Goal: Task Accomplishment & Management: Use online tool/utility

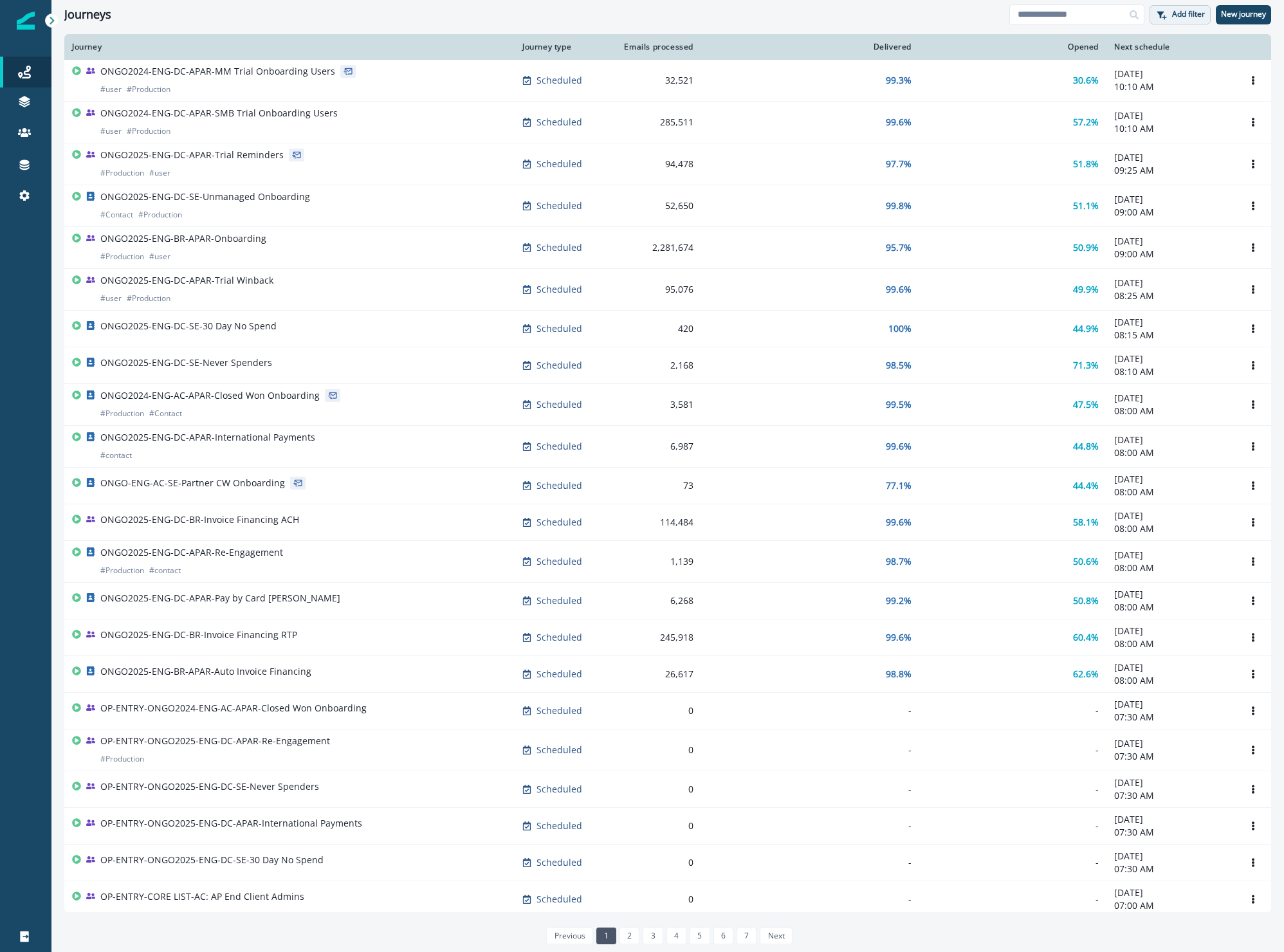
click at [1179, 13] on p "Add filter" at bounding box center [1189, 14] width 33 height 9
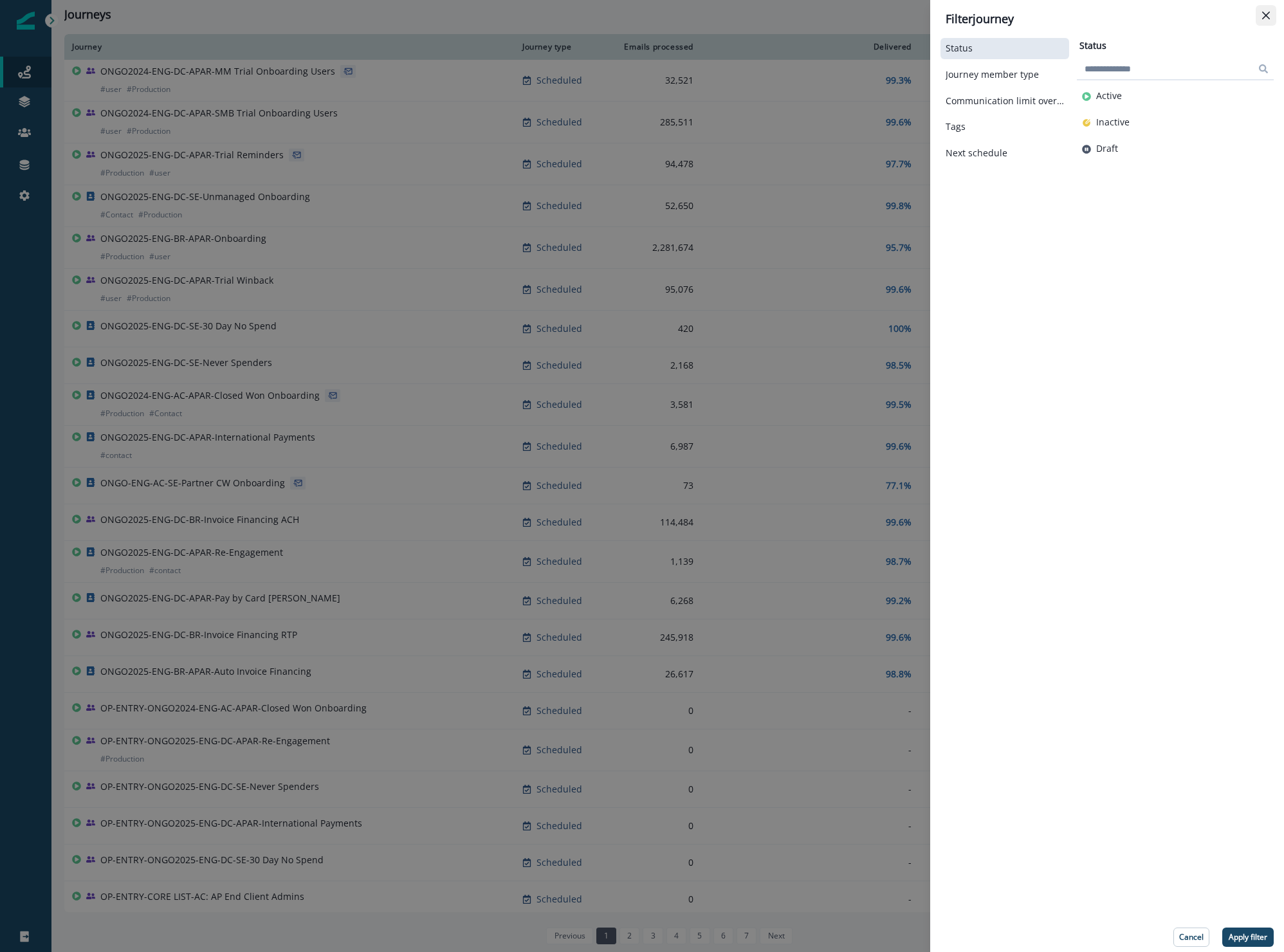
click at [1263, 14] on icon "Close" at bounding box center [1266, 15] width 7 height 7
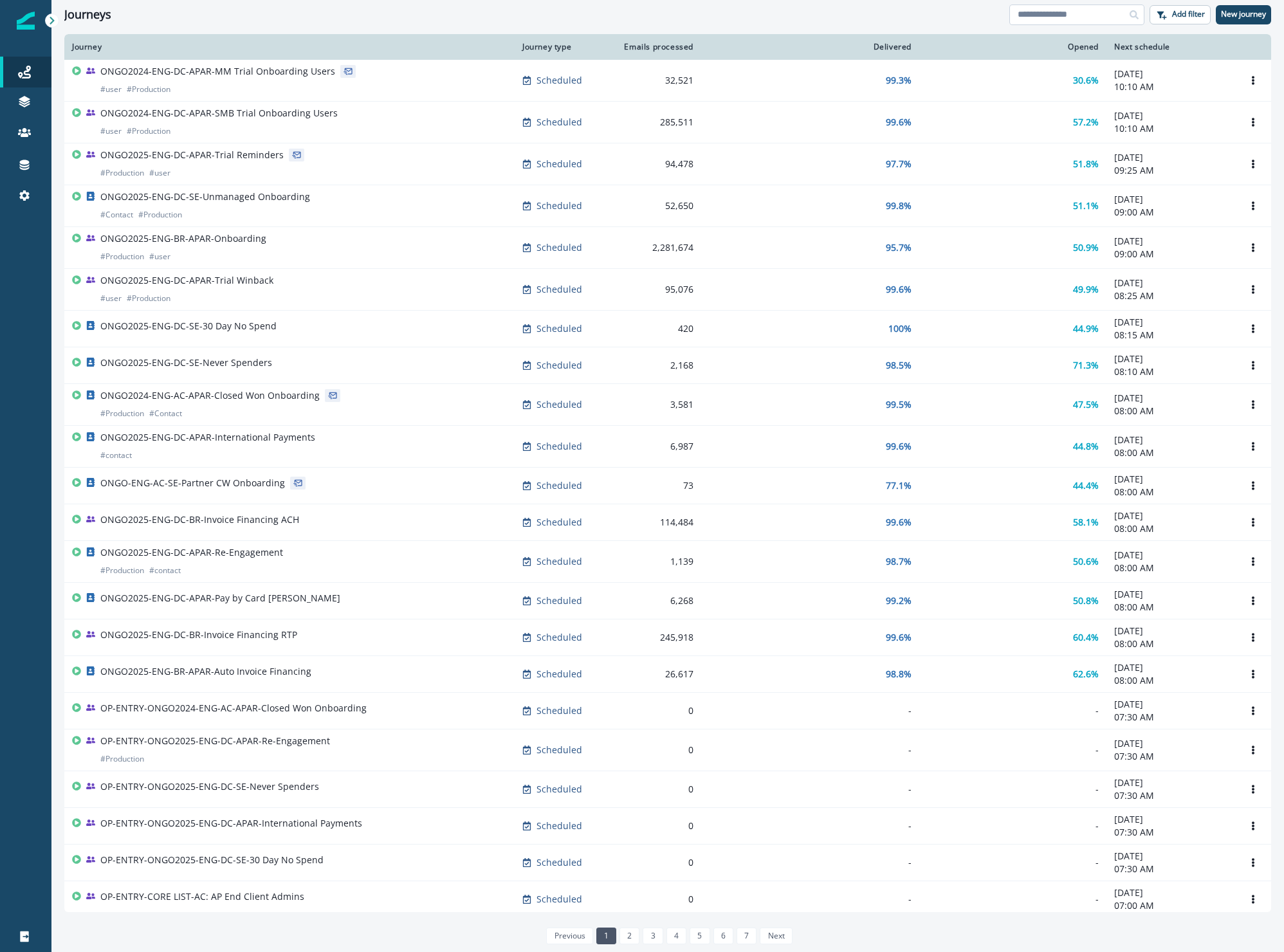
click at [1059, 18] on input at bounding box center [1077, 14] width 135 height 21
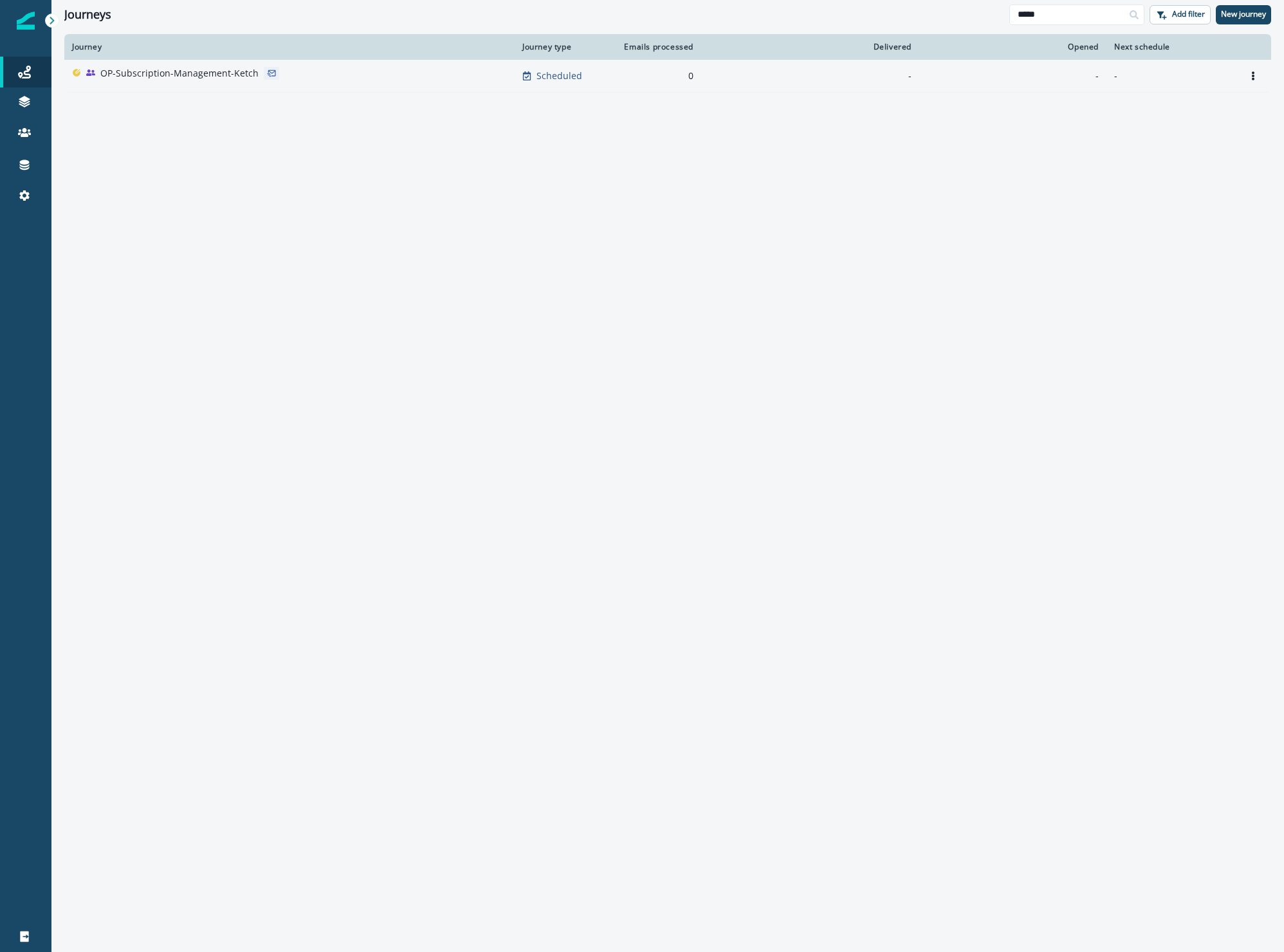
type input "*****"
click at [153, 73] on p "OP-Subscription-Management-Ketch" at bounding box center [179, 74] width 158 height 13
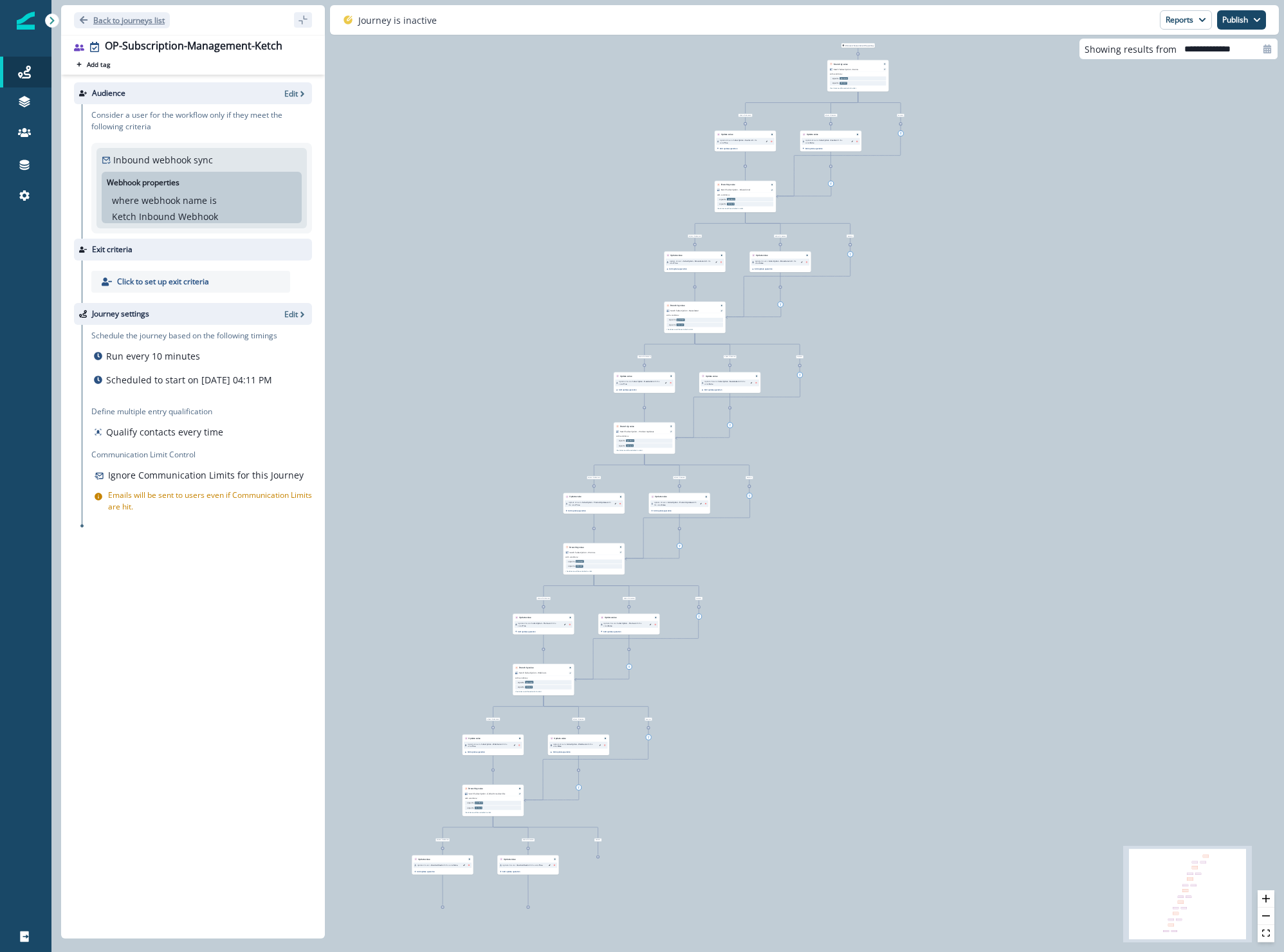
click at [122, 18] on p "Back to journeys list" at bounding box center [129, 20] width 71 height 11
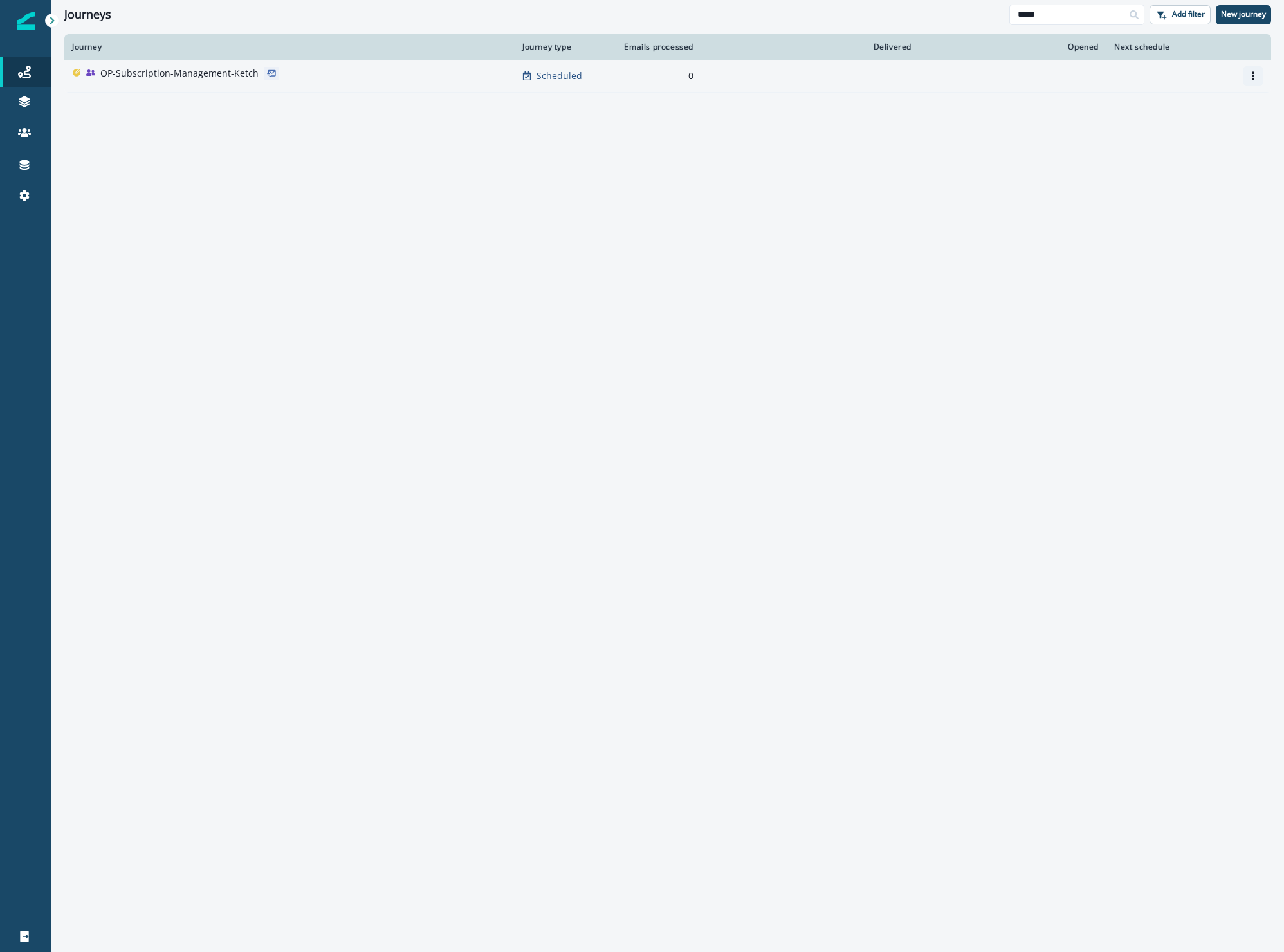
click at [1249, 78] on icon "Options" at bounding box center [1253, 75] width 9 height 9
click at [1194, 108] on button "Clone" at bounding box center [1192, 106] width 143 height 21
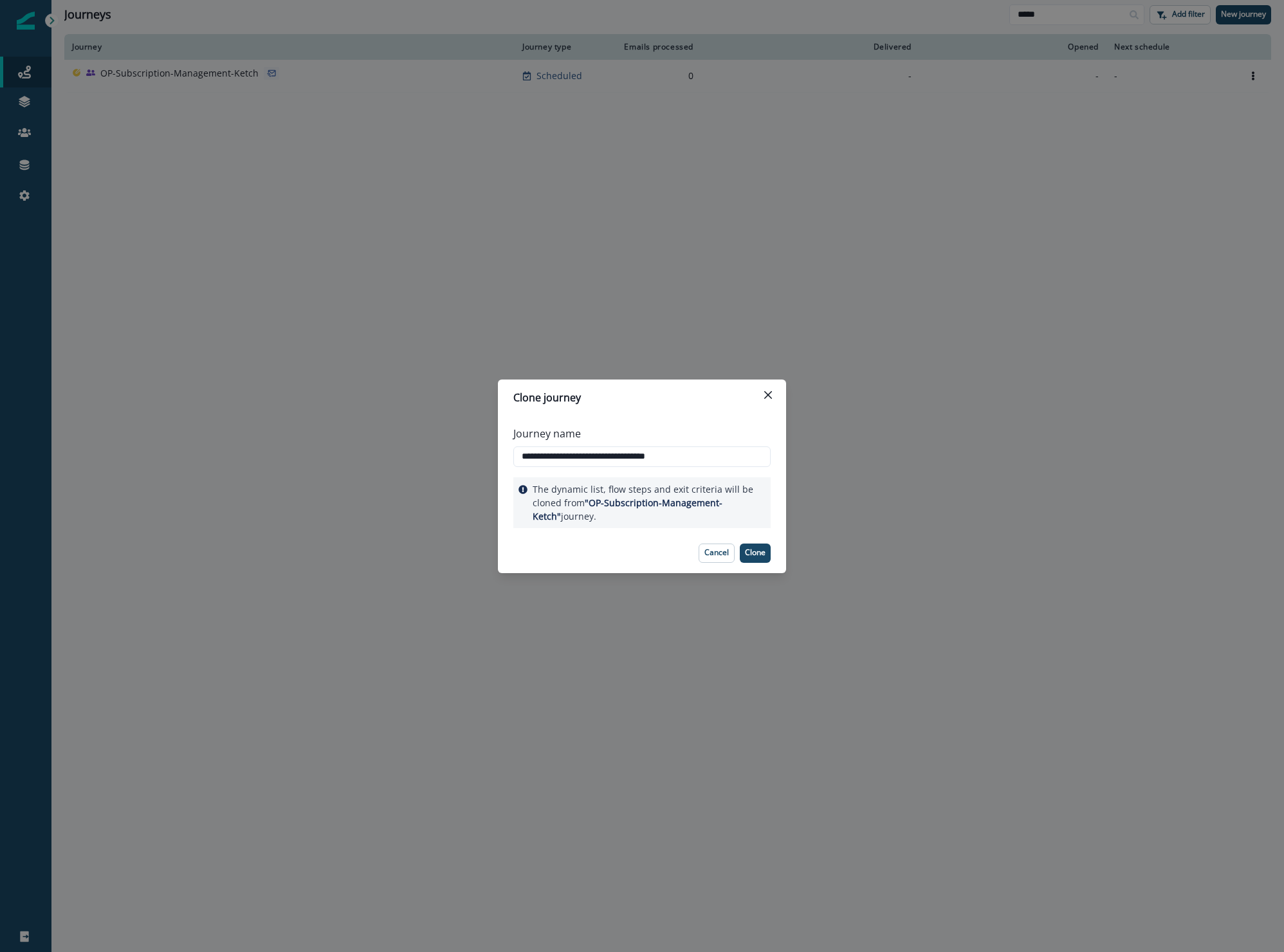
click at [756, 549] on p "Clone" at bounding box center [755, 552] width 21 height 9
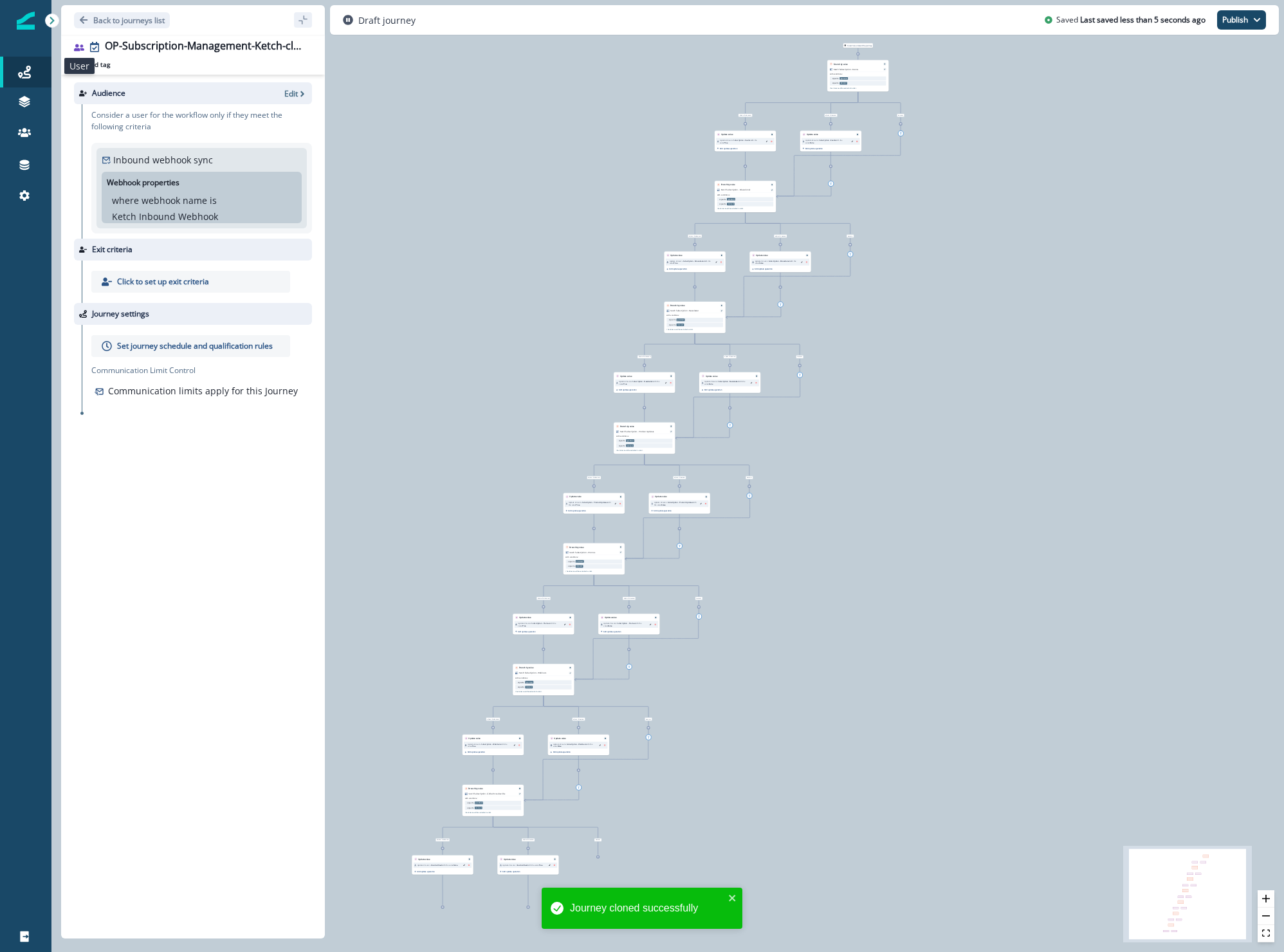
click at [76, 46] on icon at bounding box center [79, 47] width 10 height 7
click at [80, 51] on icon at bounding box center [79, 47] width 10 height 10
click at [79, 47] on icon at bounding box center [79, 47] width 10 height 10
click at [80, 46] on icon at bounding box center [79, 47] width 10 height 10
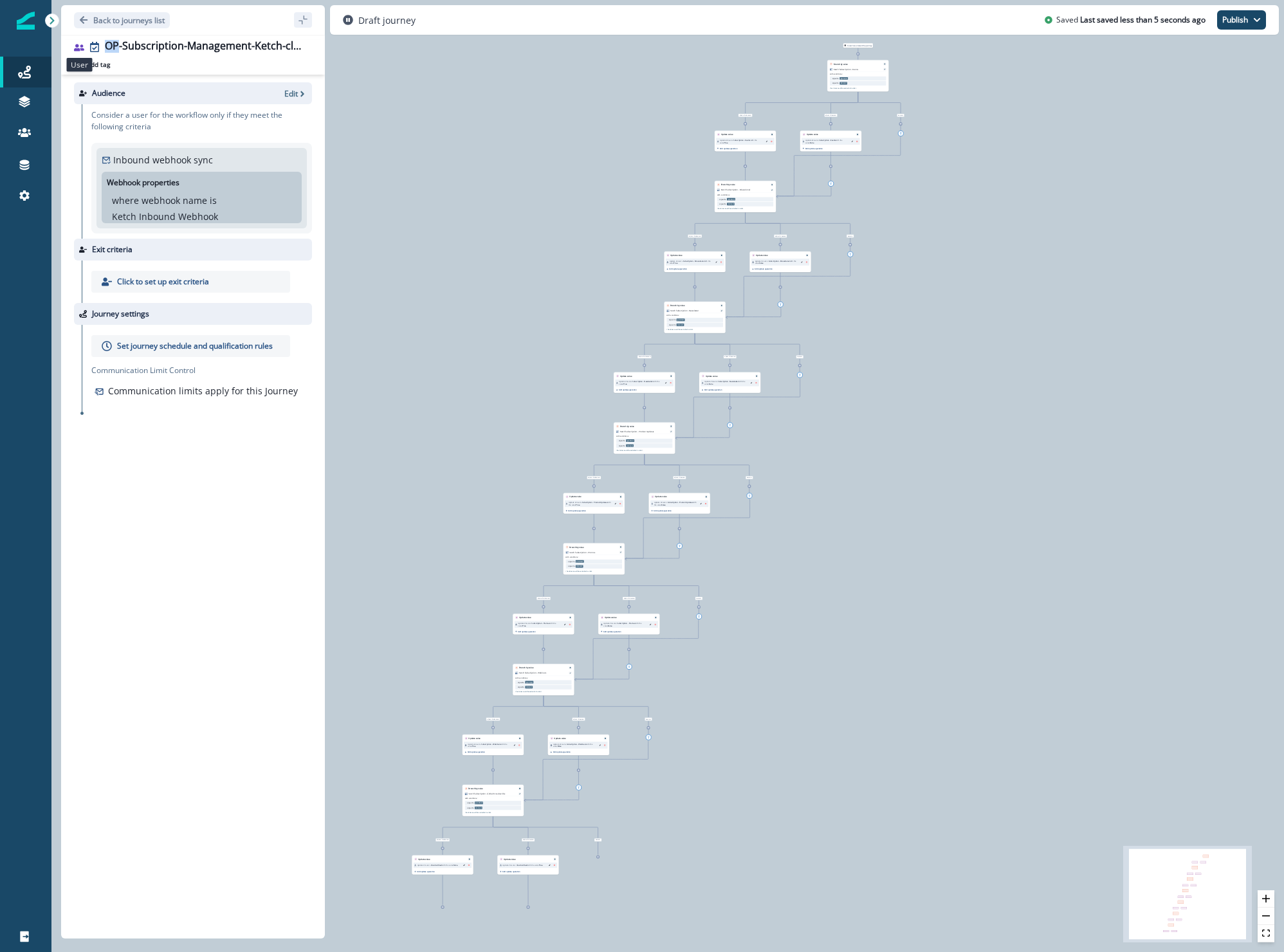
click at [80, 46] on icon at bounding box center [79, 47] width 10 height 10
click at [79, 45] on icon at bounding box center [79, 47] width 10 height 10
click at [160, 61] on div "Add tag Search or create tags" at bounding box center [192, 64] width 238 height 10
click at [296, 21] on button "sidebar collapse toggle" at bounding box center [304, 20] width 18 height 16
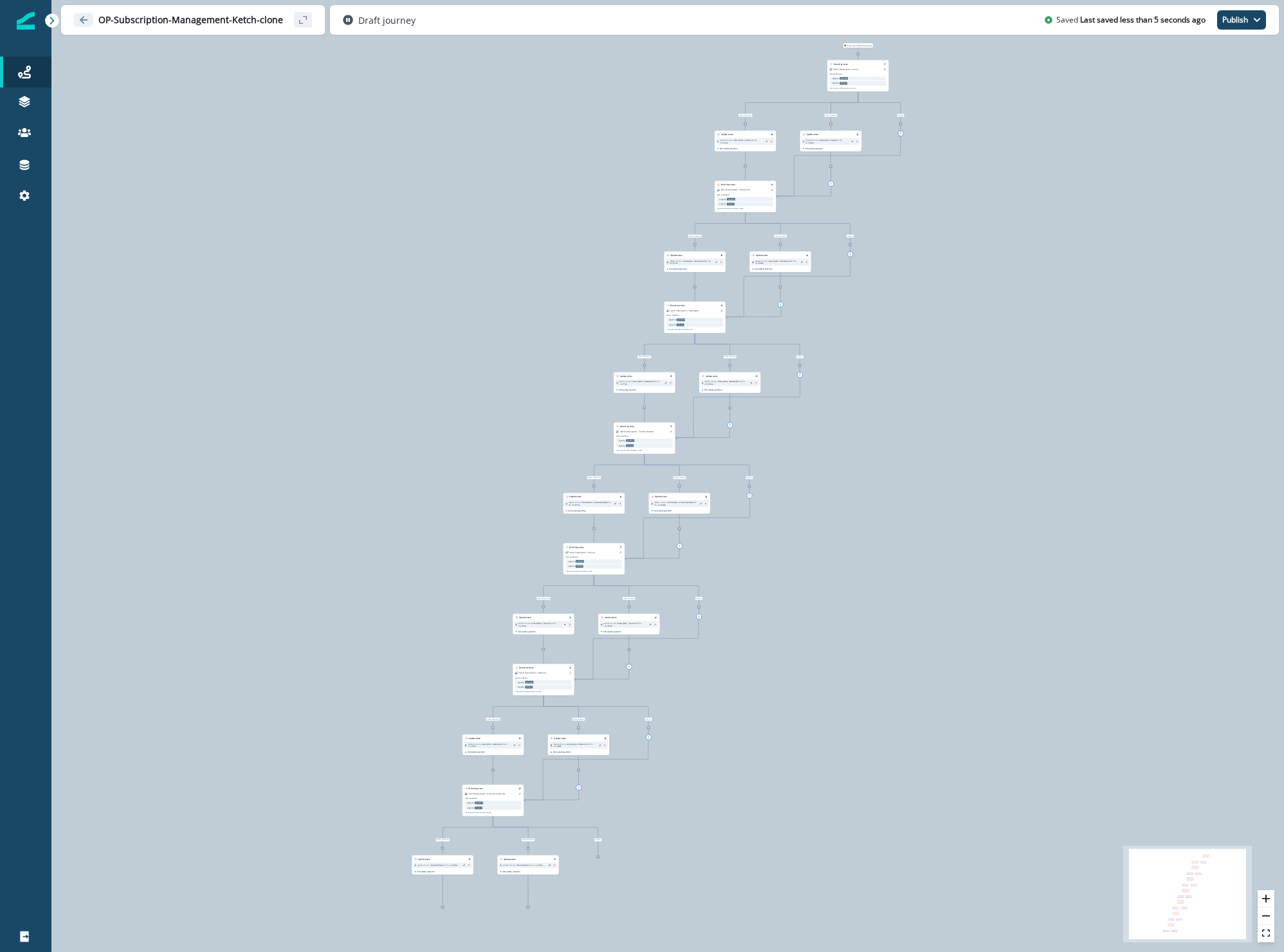
click at [296, 21] on button "sidebar collapse toggle" at bounding box center [304, 20] width 18 height 16
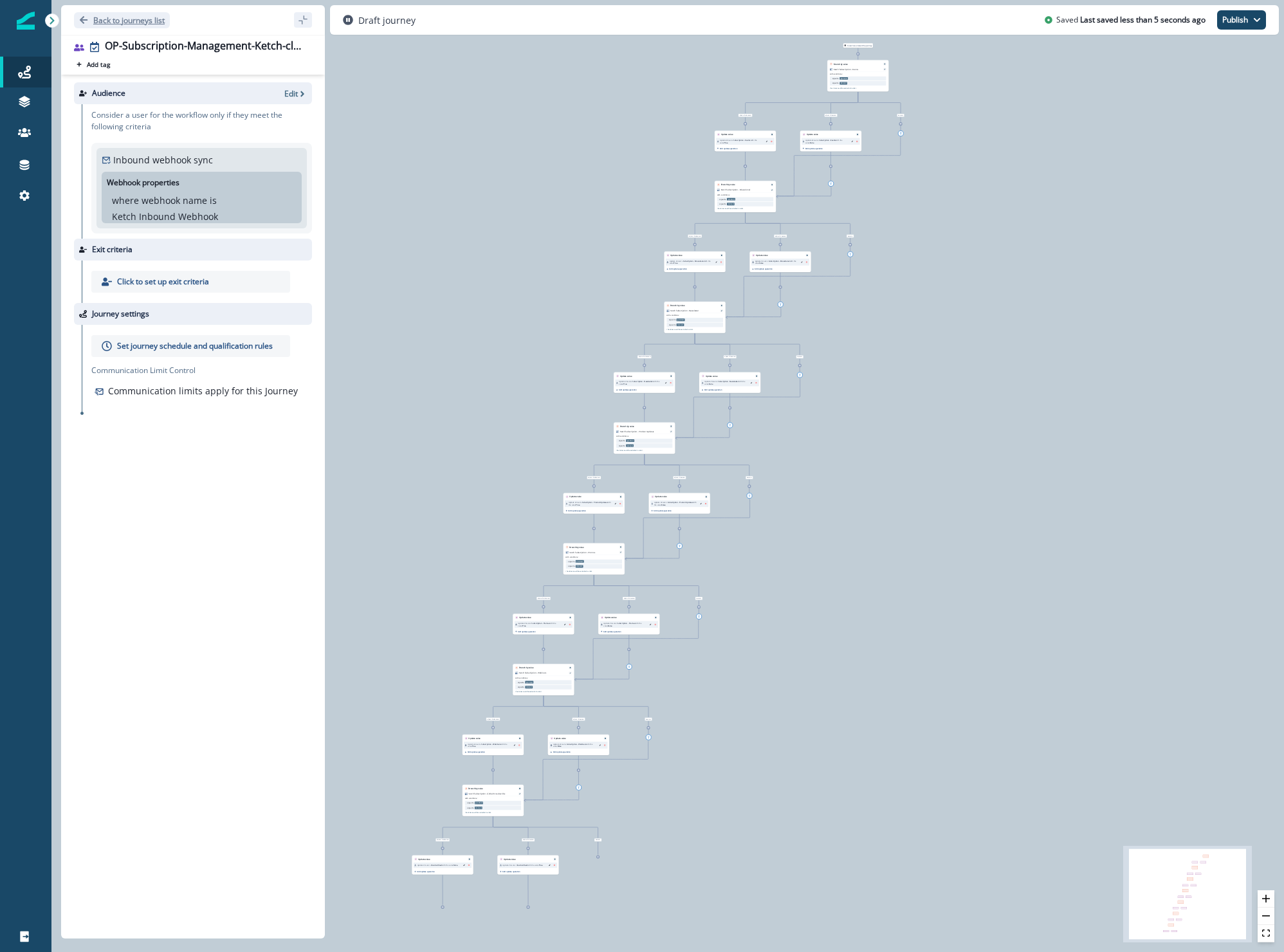
click at [139, 22] on p "Back to journeys list" at bounding box center [129, 20] width 71 height 11
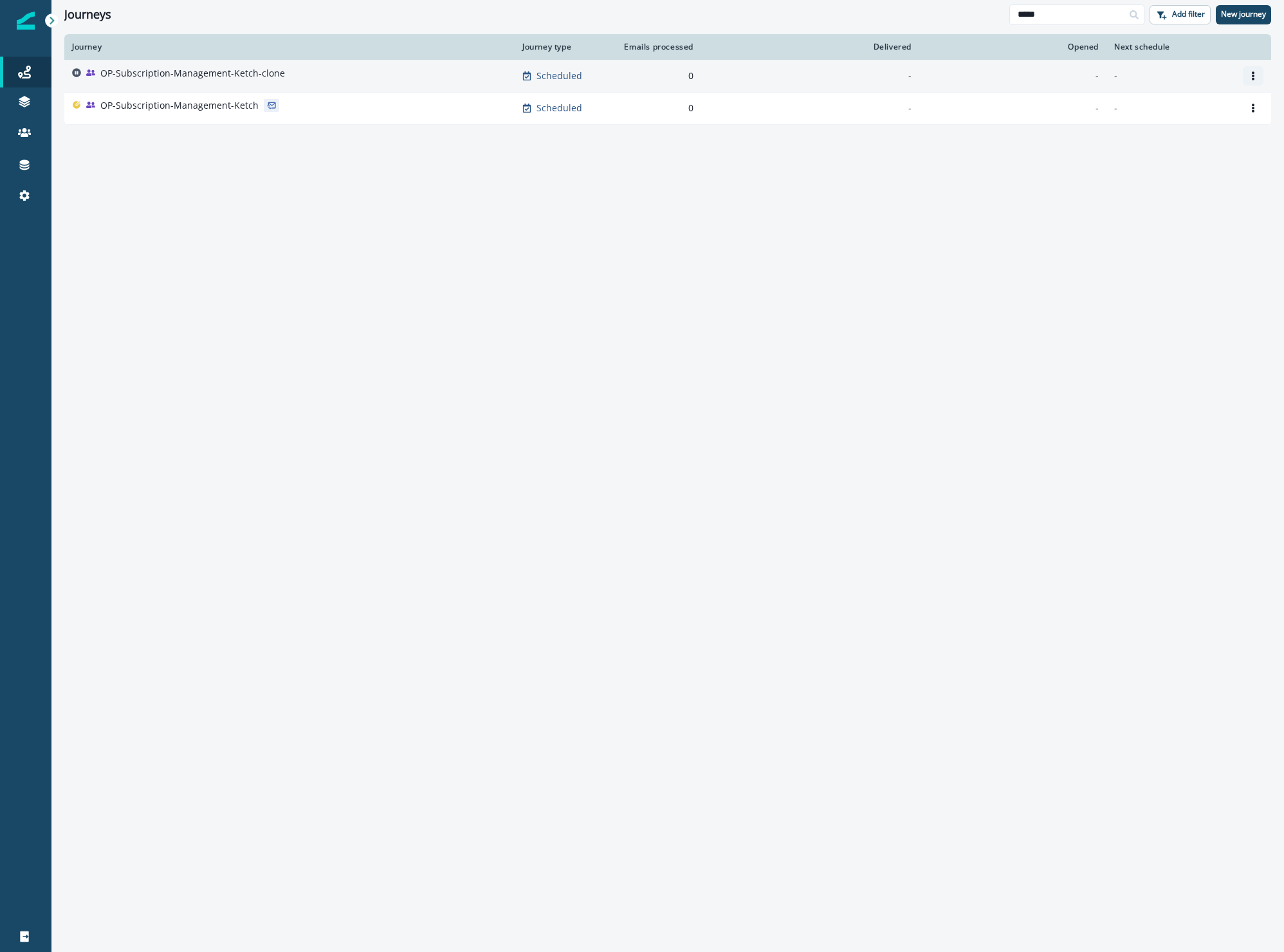
click at [1256, 75] on icon "Options" at bounding box center [1253, 75] width 9 height 9
click at [1151, 145] on button "Remove" at bounding box center [1192, 148] width 143 height 21
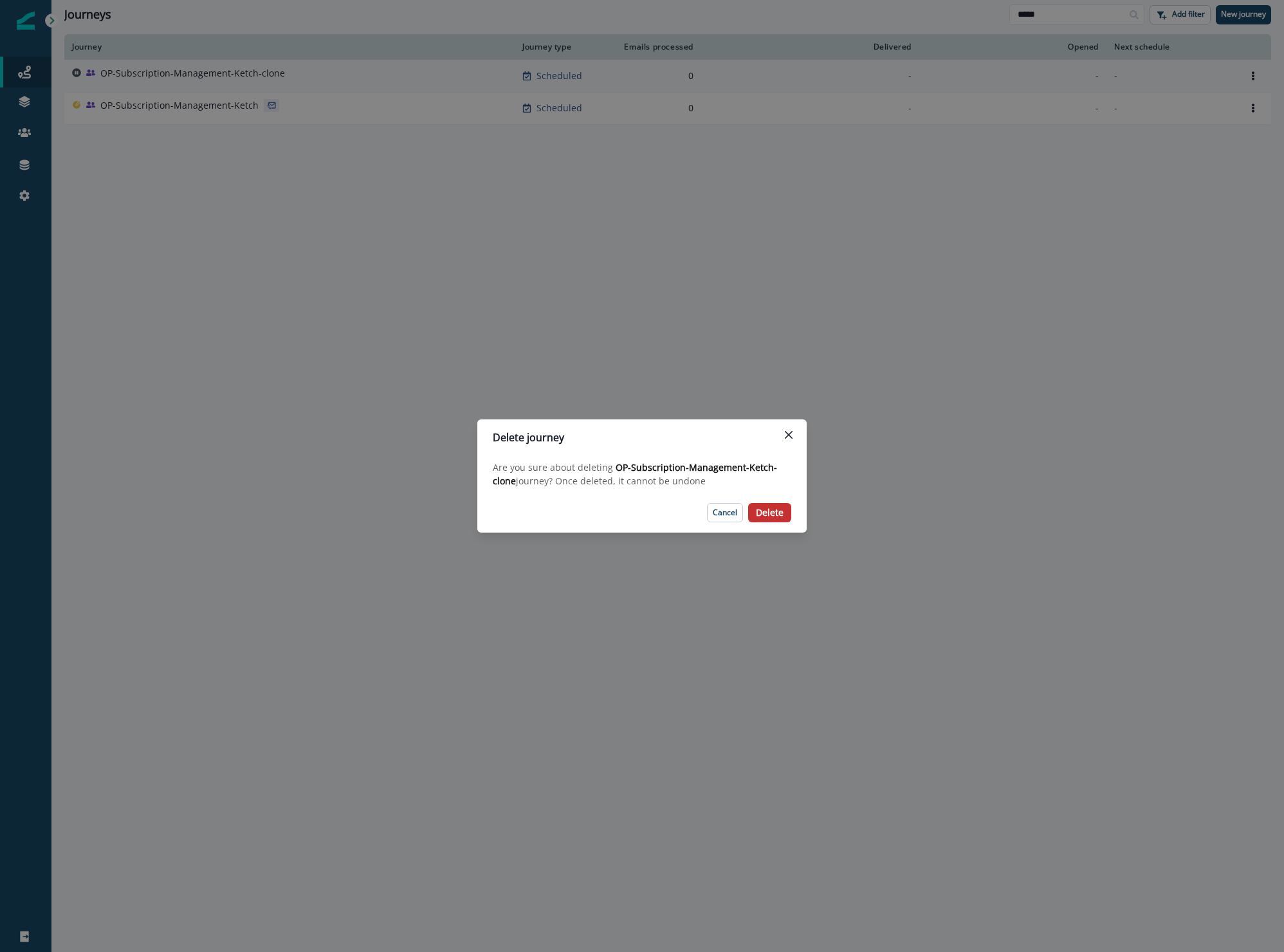
click at [762, 509] on p "Delete" at bounding box center [770, 512] width 27 height 11
